Goal: Navigation & Orientation: Understand site structure

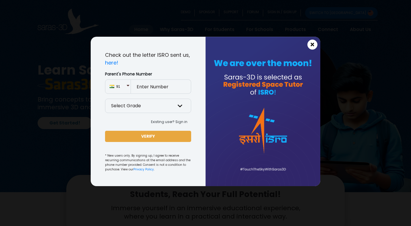
click at [313, 44] on span "×" at bounding box center [312, 44] width 5 height 7
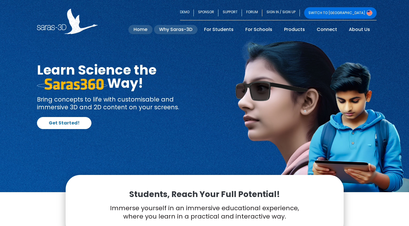
click at [184, 28] on link "Why Saras-3D" at bounding box center [176, 29] width 44 height 9
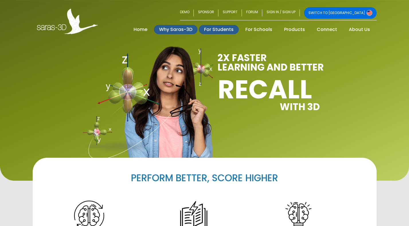
click at [232, 29] on link "For Students" at bounding box center [219, 29] width 40 height 9
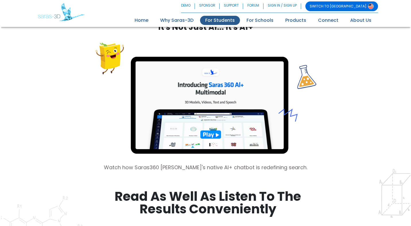
scroll to position [544, 0]
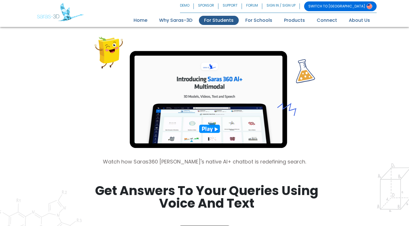
click at [211, 128] on img at bounding box center [204, 92] width 221 height 117
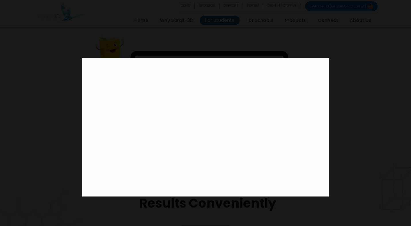
click at [382, 73] on div at bounding box center [205, 113] width 411 height 226
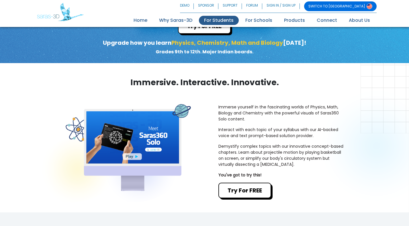
scroll to position [139, 0]
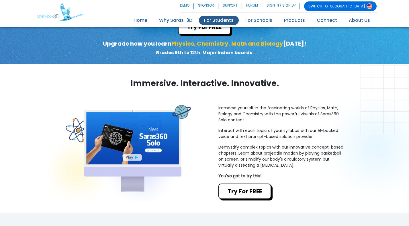
click at [133, 158] on img at bounding box center [128, 148] width 125 height 87
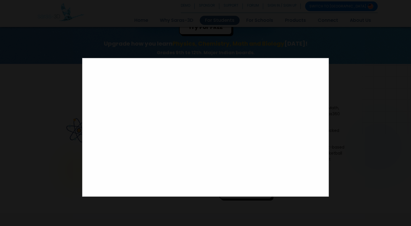
click at [356, 149] on div at bounding box center [205, 113] width 411 height 226
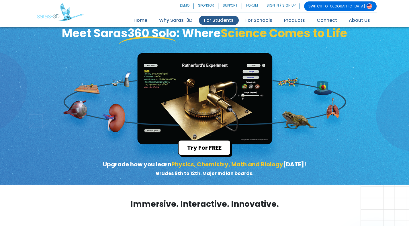
scroll to position [0, 0]
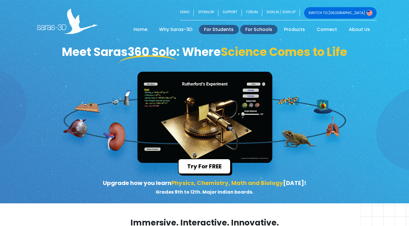
click at [265, 27] on link "For Schools" at bounding box center [258, 29] width 37 height 9
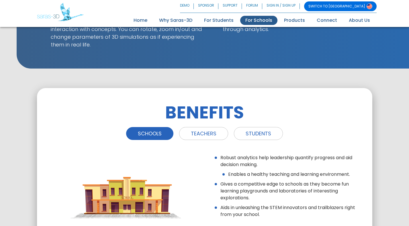
scroll to position [584, 0]
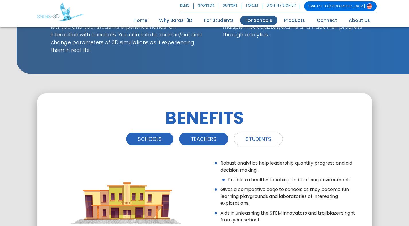
click at [200, 133] on link "TEACHERS" at bounding box center [203, 139] width 49 height 13
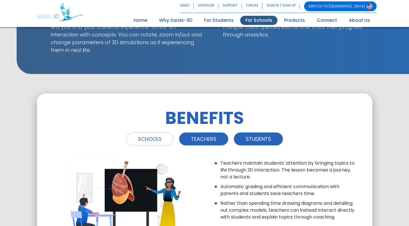
click at [248, 133] on link "STUDENTS" at bounding box center [258, 139] width 49 height 13
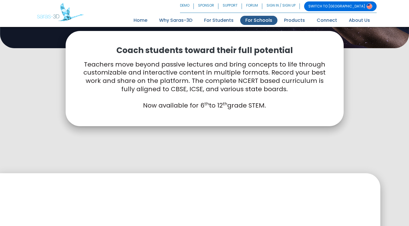
scroll to position [0, 0]
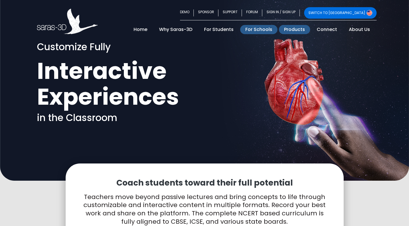
click at [295, 31] on link "Products" at bounding box center [294, 29] width 31 height 9
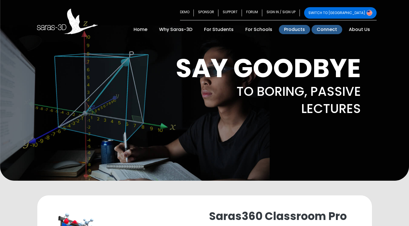
click at [326, 32] on link "Connect" at bounding box center [327, 29] width 31 height 9
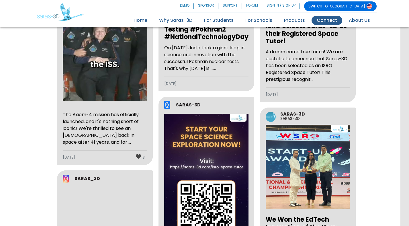
scroll to position [516, 0]
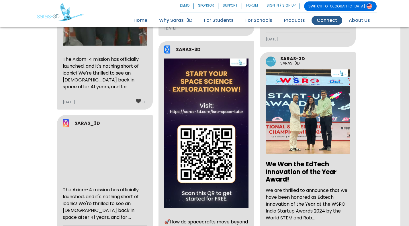
click at [312, 104] on img at bounding box center [308, 111] width 84 height 84
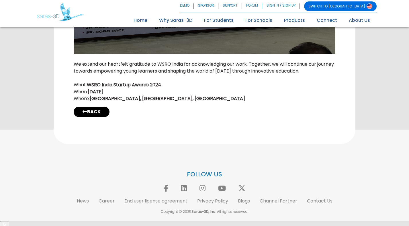
scroll to position [935, 0]
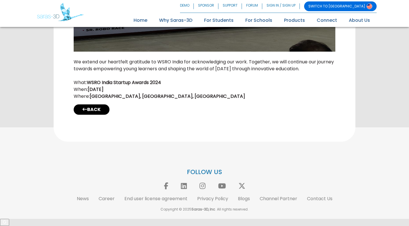
click at [100, 115] on link "BACK" at bounding box center [92, 109] width 36 height 10
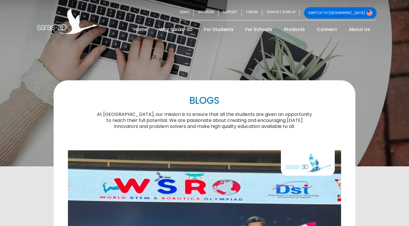
click at [62, 26] on img at bounding box center [67, 22] width 61 height 26
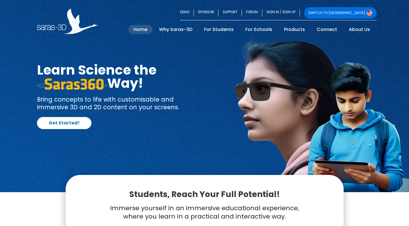
scroll to position [0, 0]
